Goal: Navigation & Orientation: Find specific page/section

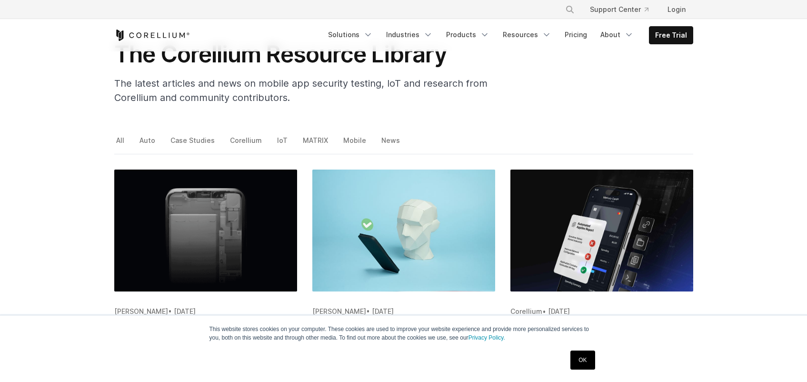
scroll to position [95, 0]
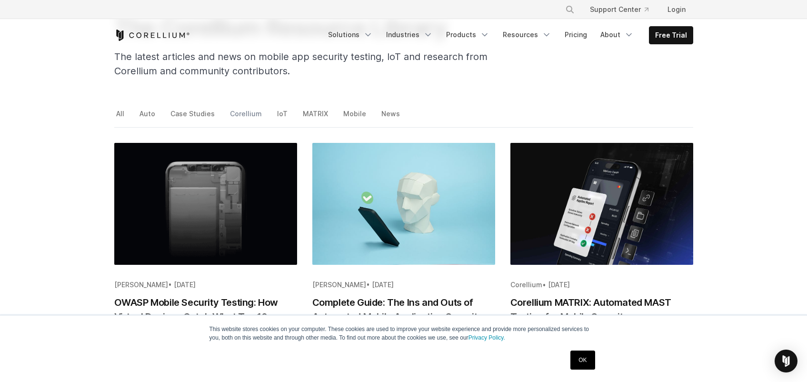
click at [231, 114] on link "Corellium" at bounding box center [246, 117] width 37 height 20
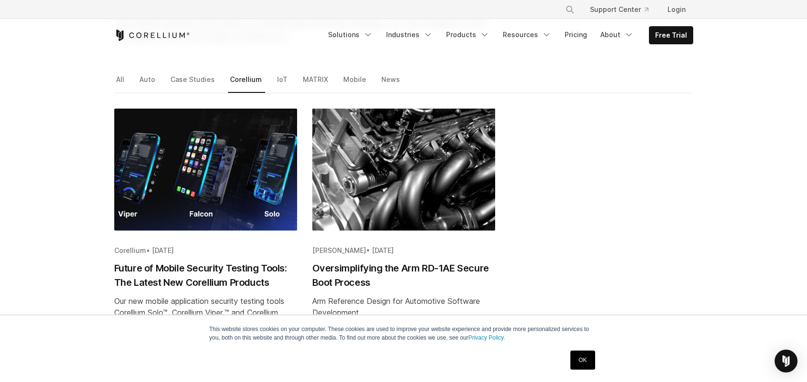
scroll to position [95, 0]
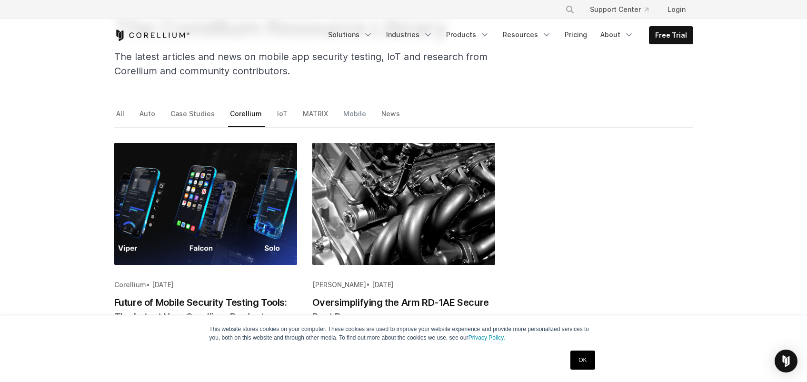
click at [346, 114] on link "Mobile" at bounding box center [355, 117] width 28 height 20
